Goal: Transaction & Acquisition: Purchase product/service

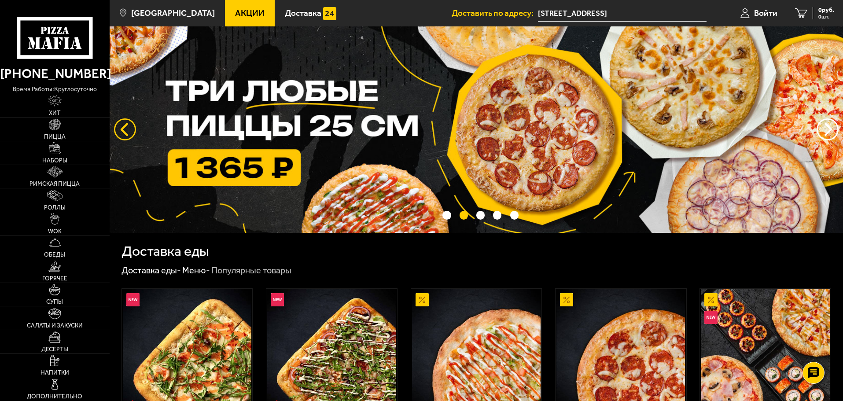
click at [121, 129] on button "следующий" at bounding box center [125, 129] width 22 height 22
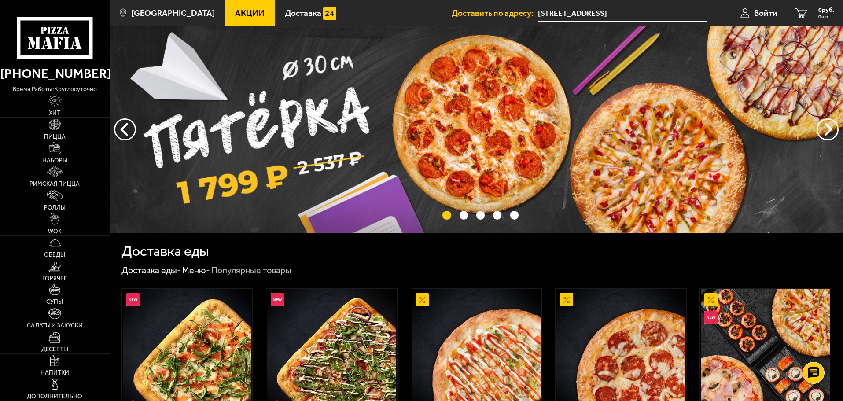
click at [281, 140] on img at bounding box center [477, 129] width 734 height 207
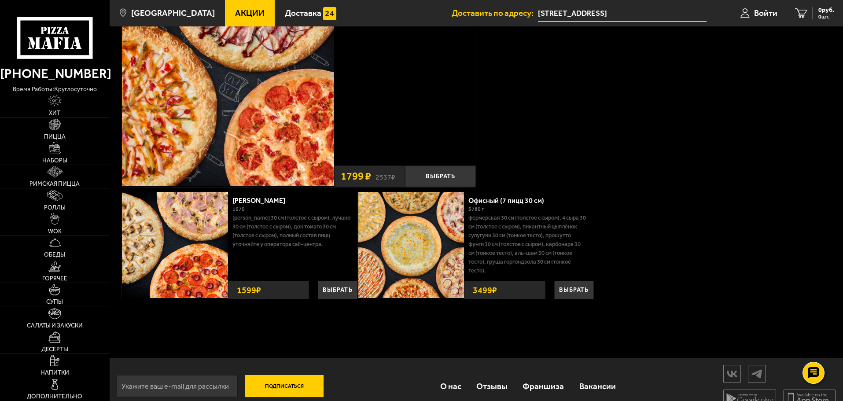
scroll to position [120, 0]
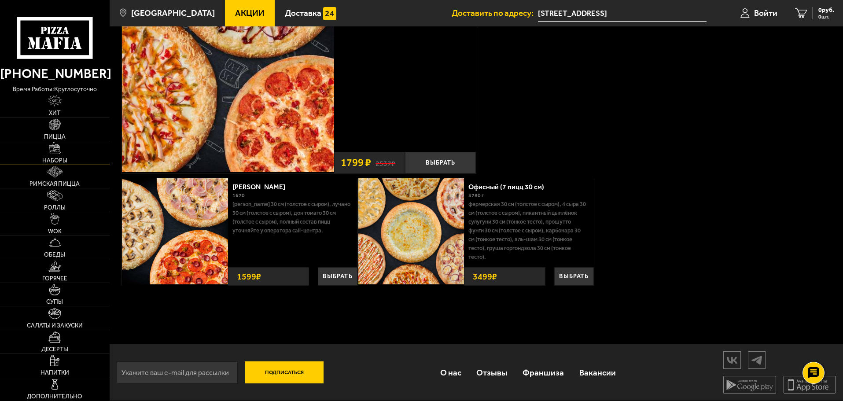
drag, startPoint x: 56, startPoint y: 158, endPoint x: 77, endPoint y: 158, distance: 20.7
click at [58, 158] on span "Наборы" at bounding box center [54, 161] width 25 height 6
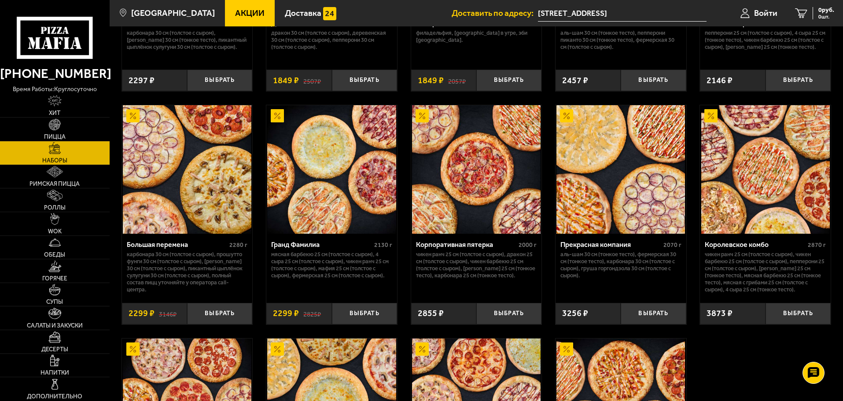
scroll to position [1145, 0]
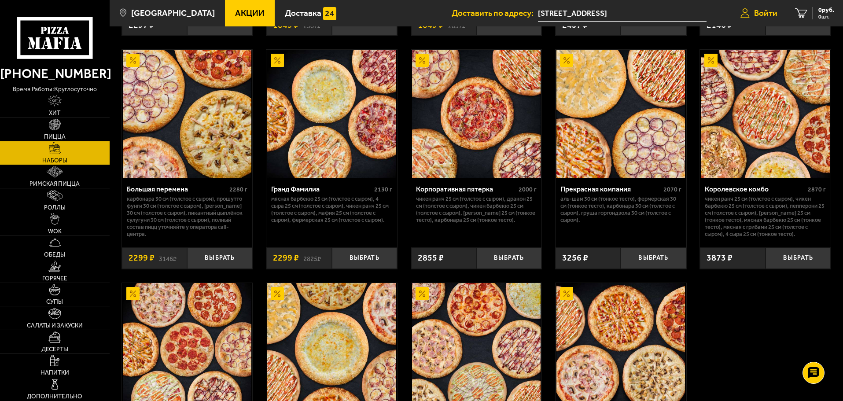
click at [777, 9] on span "Войти" at bounding box center [765, 13] width 23 height 8
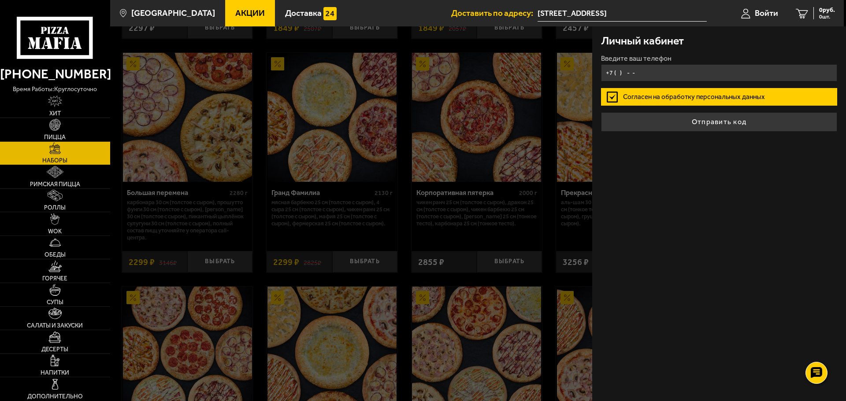
click at [659, 73] on input "+7 ( ) - -" at bounding box center [719, 72] width 236 height 17
type input "+7 (904) 604-30-02"
click at [601, 112] on button "Отправить код" at bounding box center [719, 121] width 236 height 19
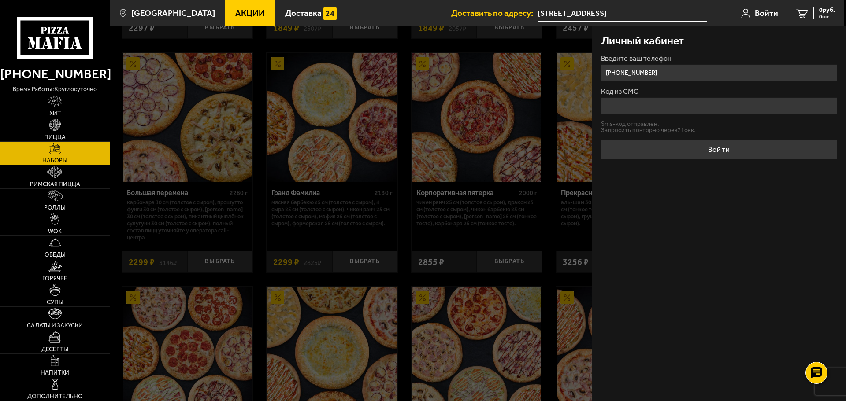
click at [541, 246] on div at bounding box center [533, 226] width 846 height 401
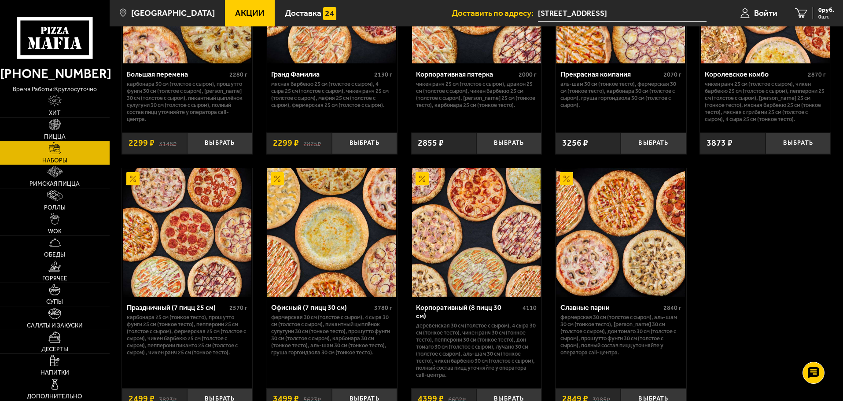
scroll to position [1277, 0]
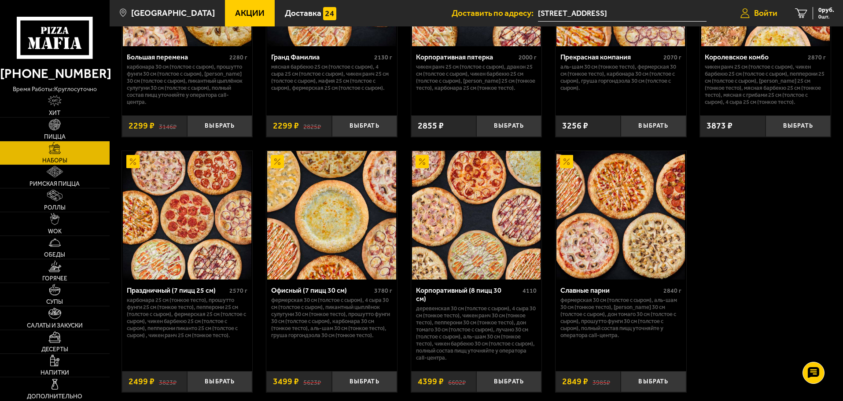
click at [768, 16] on span "Войти" at bounding box center [765, 13] width 23 height 8
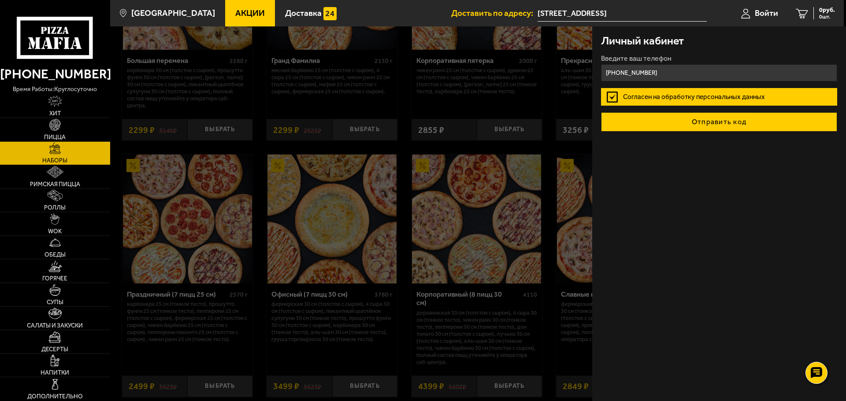
type input "+7 (904) 640-30-02"
click at [726, 122] on button "Отправить код" at bounding box center [719, 121] width 236 height 19
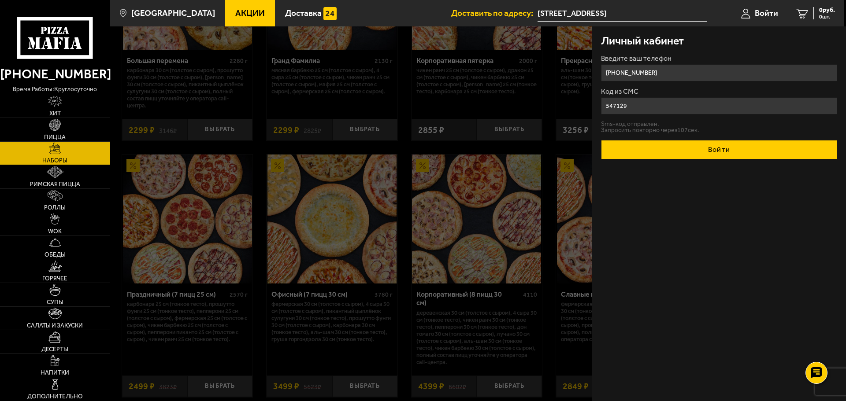
type input "547129"
click at [724, 150] on button "Войти" at bounding box center [719, 149] width 236 height 19
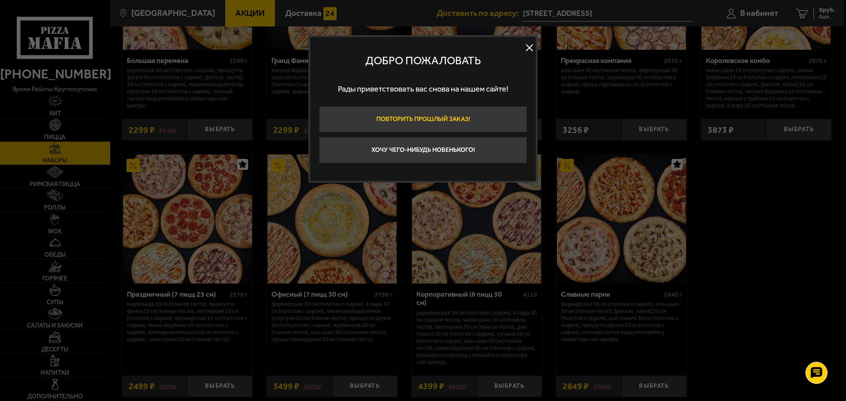
click at [465, 119] on button "Повторить прошлый заказ!" at bounding box center [423, 119] width 208 height 26
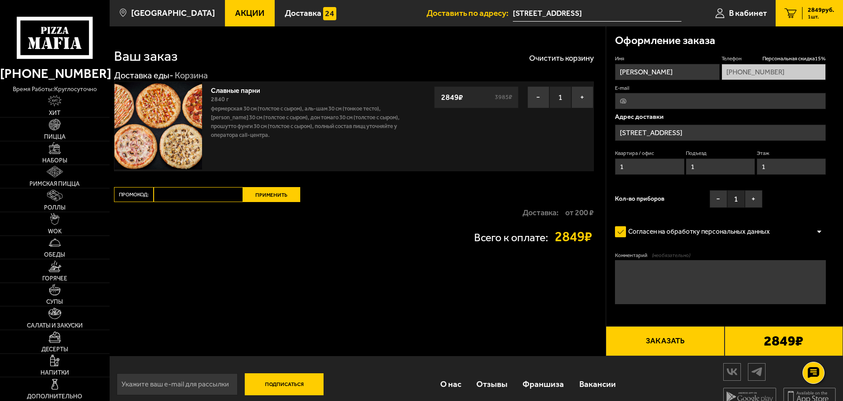
type input "Школьная улица, 71к3"
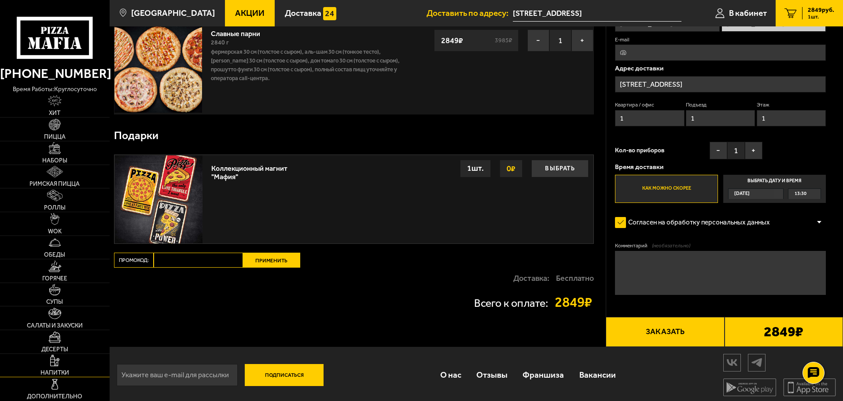
scroll to position [60, 0]
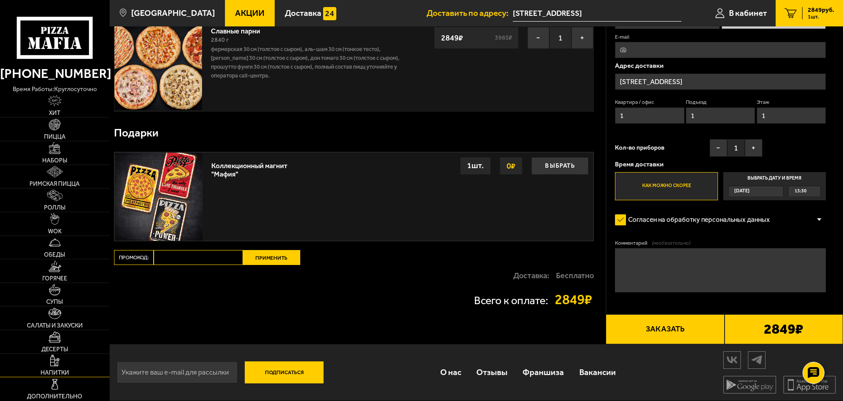
click at [64, 369] on link "Напитки" at bounding box center [55, 365] width 110 height 23
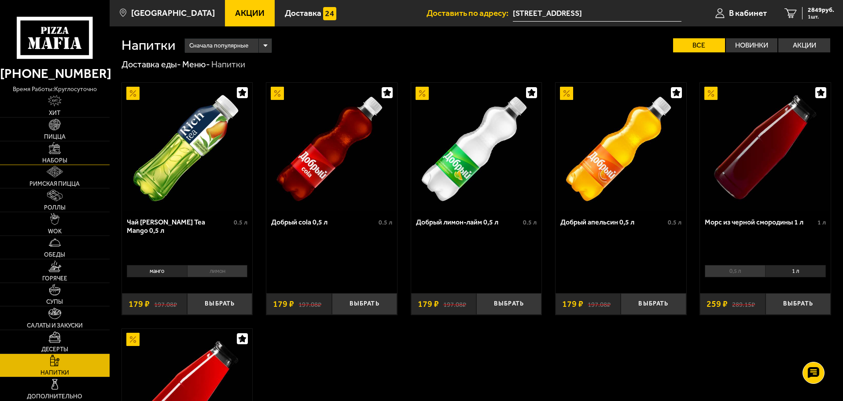
click at [68, 157] on link "Наборы" at bounding box center [55, 152] width 110 height 23
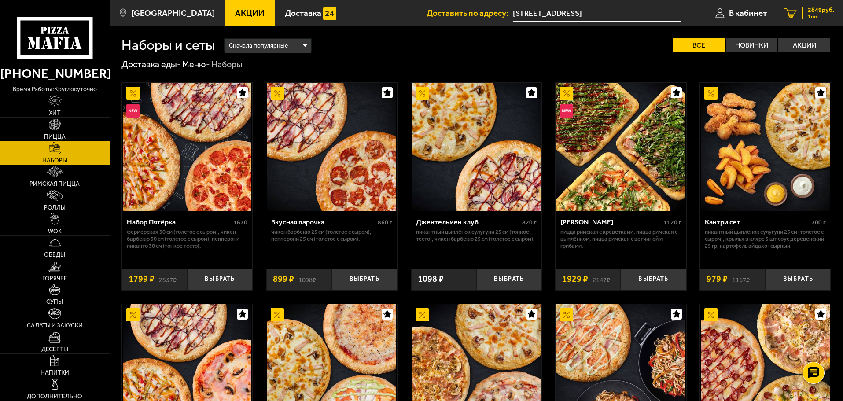
click at [808, 15] on span "1 шт." at bounding box center [821, 16] width 26 height 5
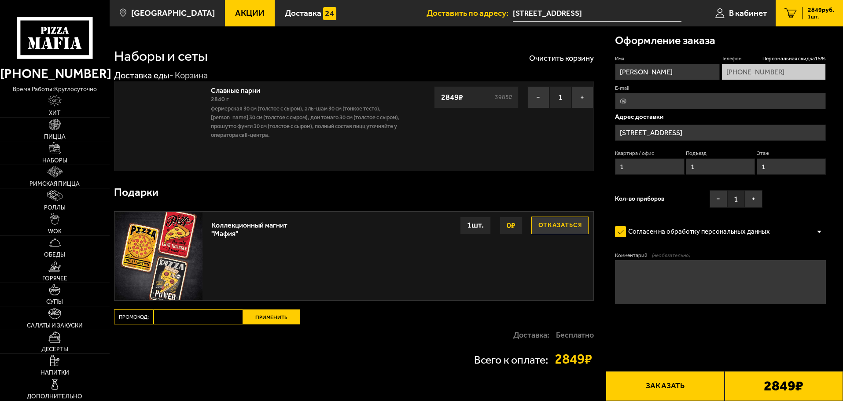
type input "Школьная улица, 71к3"
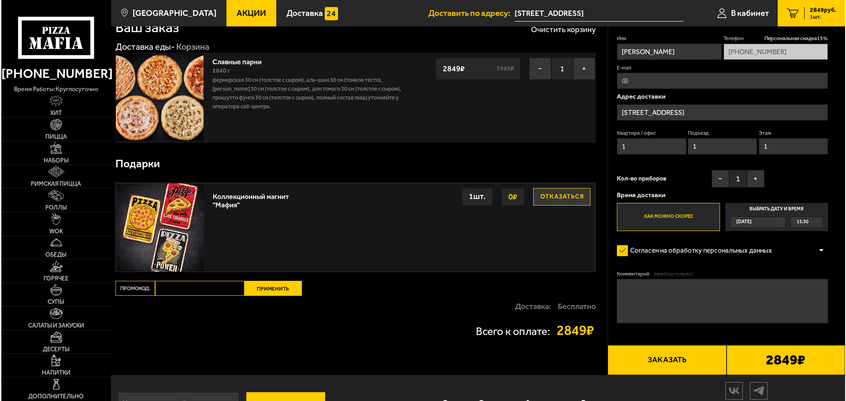
scroll to position [44, 0]
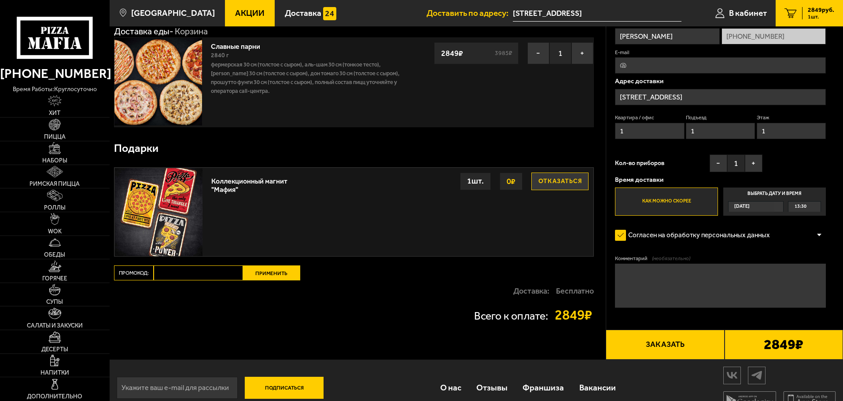
click at [702, 347] on button "Заказать" at bounding box center [665, 345] width 118 height 30
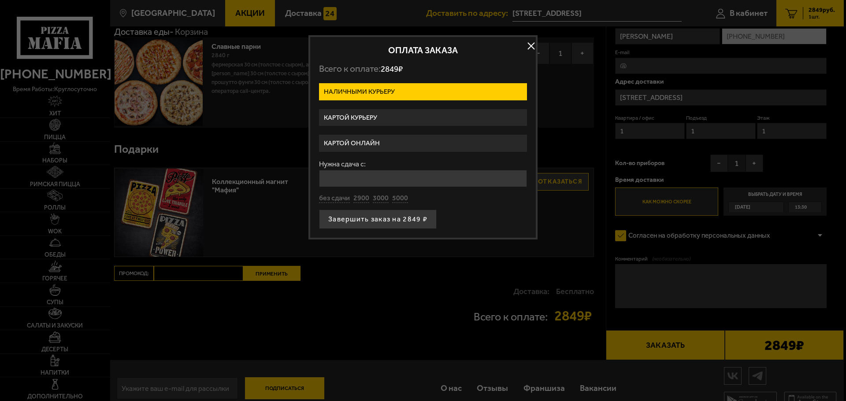
click at [376, 118] on label "Картой курьеру" at bounding box center [423, 117] width 208 height 17
click at [0, 0] on input "Картой курьеру" at bounding box center [0, 0] width 0 height 0
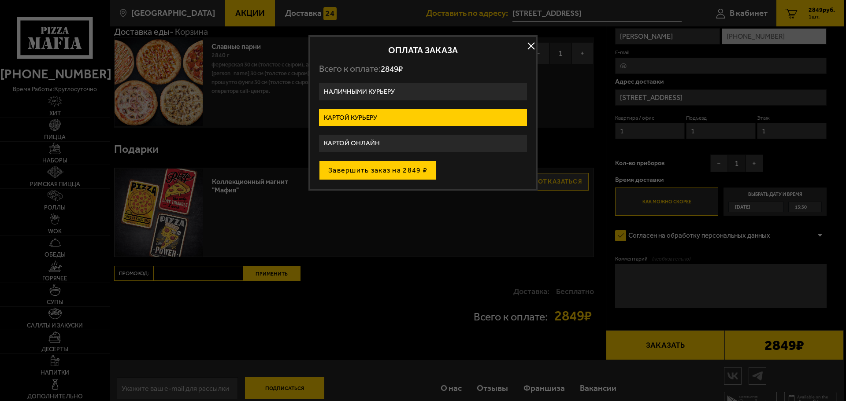
click at [382, 176] on button "Завершить заказ на 2849 ₽" at bounding box center [378, 170] width 118 height 19
